Goal: Check status

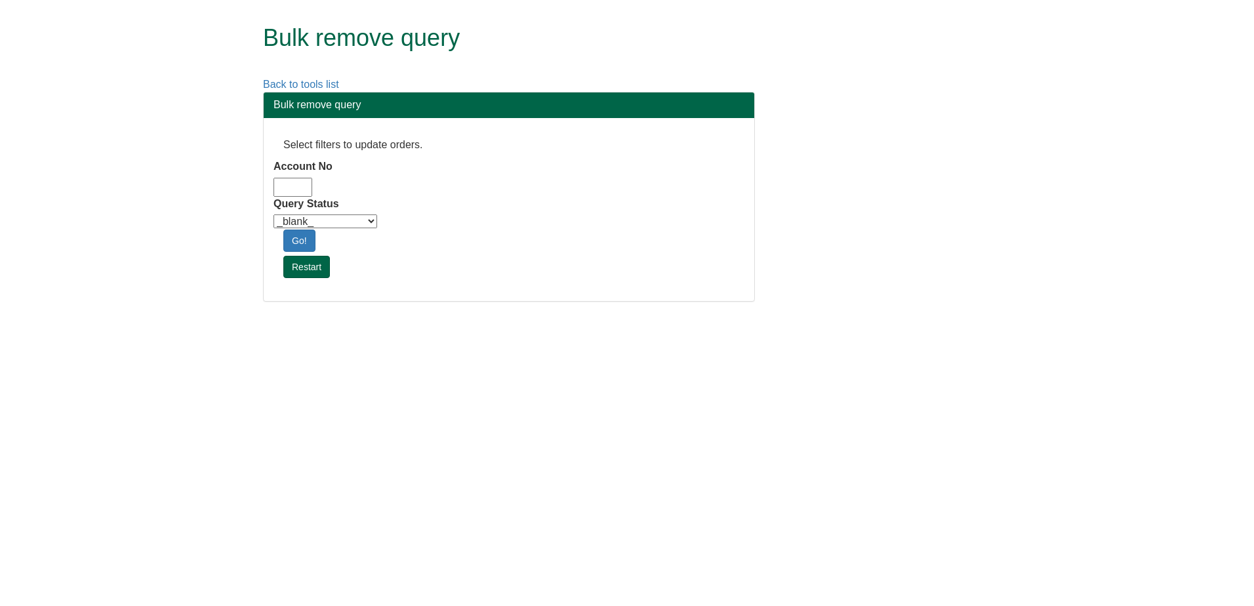
click at [293, 178] on input "Account No" at bounding box center [293, 187] width 39 height 19
type input "adm10"
click at [330, 217] on select "_blank_ Customer Credit_Control Purchasing Internal Other Address High_Value Co…" at bounding box center [326, 222] width 104 height 14
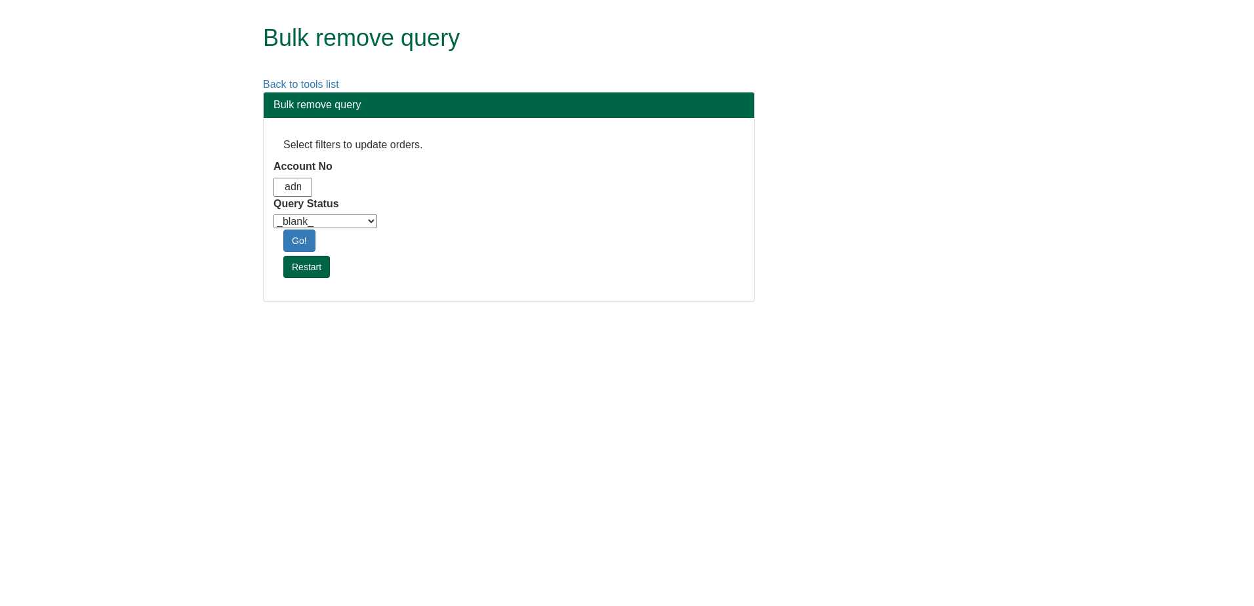
select select "Automation_Check"
click at [274, 215] on select "_blank_ Customer Credit_Control Purchasing Internal Other Address High_Value Co…" at bounding box center [326, 222] width 104 height 14
click at [295, 243] on link "Go!" at bounding box center [299, 241] width 32 height 22
click at [903, 248] on div "Bulk remove query Select filters to update orders. Account No adm10 Query Statu…" at bounding box center [637, 203] width 768 height 223
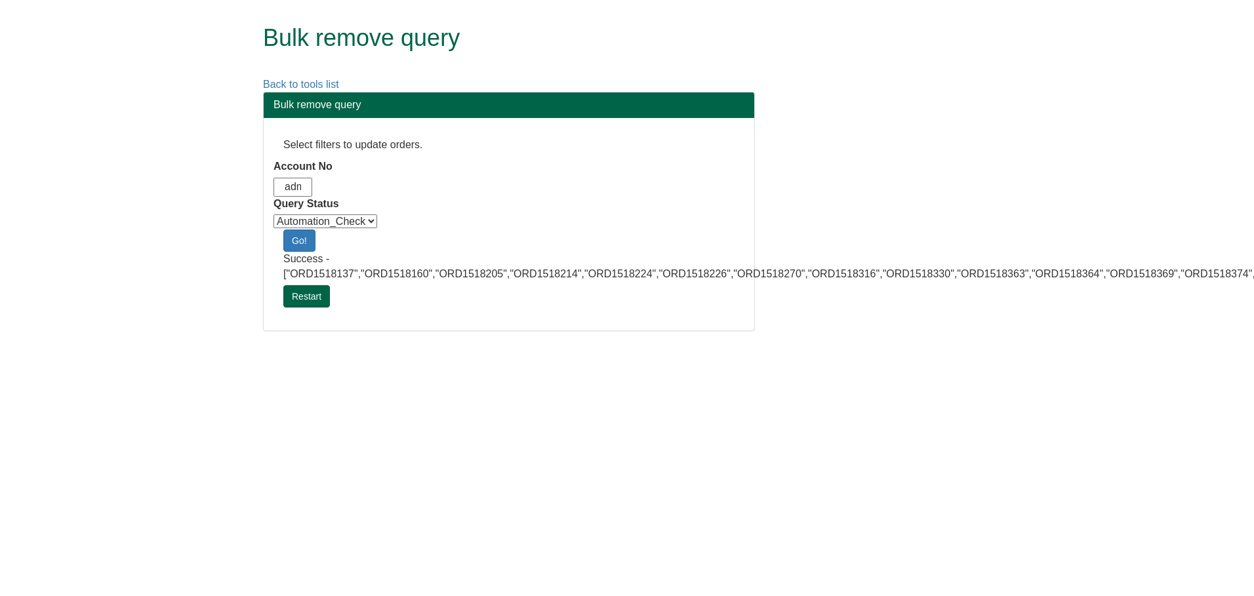
click at [960, 344] on html "Bulk remove query Back to tools list Bulk remove query Select filters to update…" at bounding box center [627, 172] width 1254 height 344
